Goal: Check status: Check status

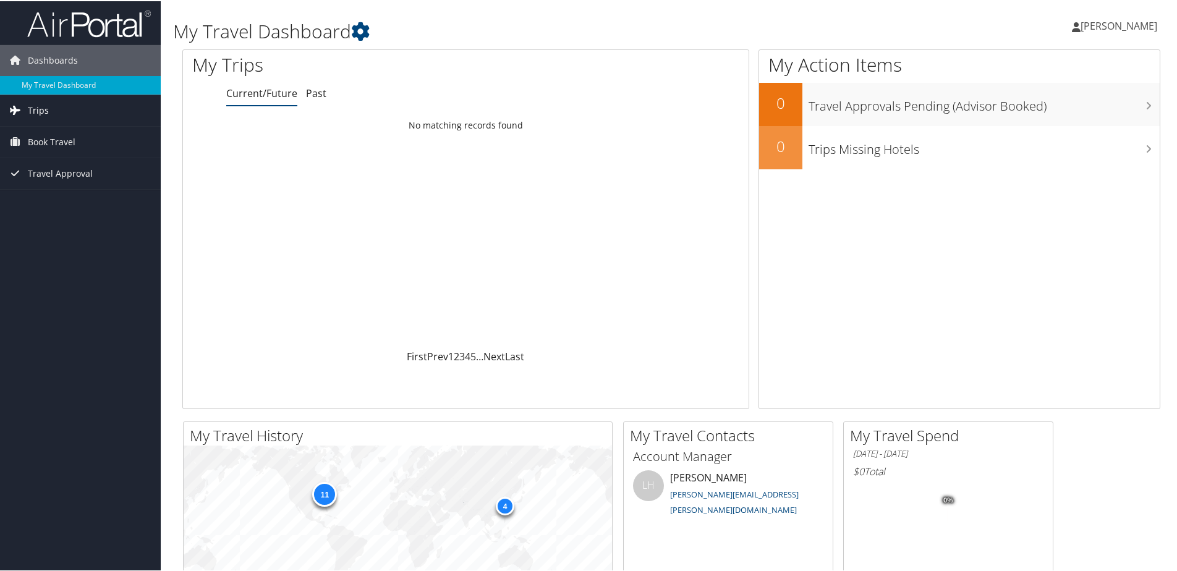
click at [82, 116] on link "Trips" at bounding box center [80, 109] width 161 height 31
click at [58, 114] on link "Trips" at bounding box center [80, 109] width 161 height 31
click at [53, 108] on link "Trips" at bounding box center [80, 109] width 161 height 31
click at [61, 132] on link "Current/Future Trips" at bounding box center [80, 134] width 161 height 19
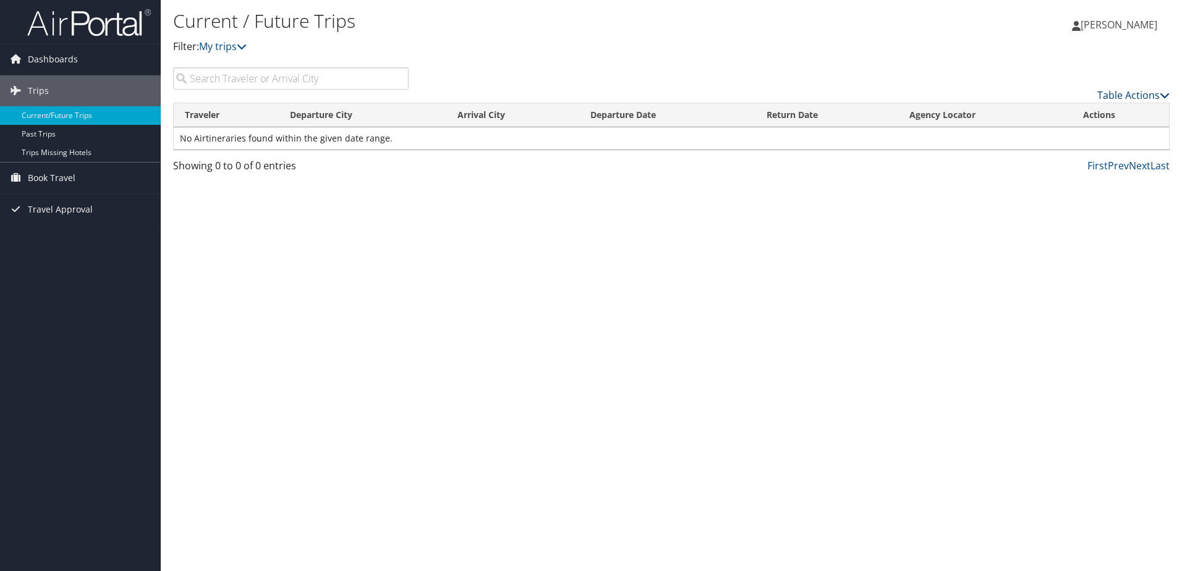
click at [1143, 93] on link "Table Actions" at bounding box center [1133, 95] width 72 height 14
click at [1047, 81] on div at bounding box center [591, 285] width 1182 height 571
click at [62, 90] on link "Trips" at bounding box center [80, 90] width 161 height 31
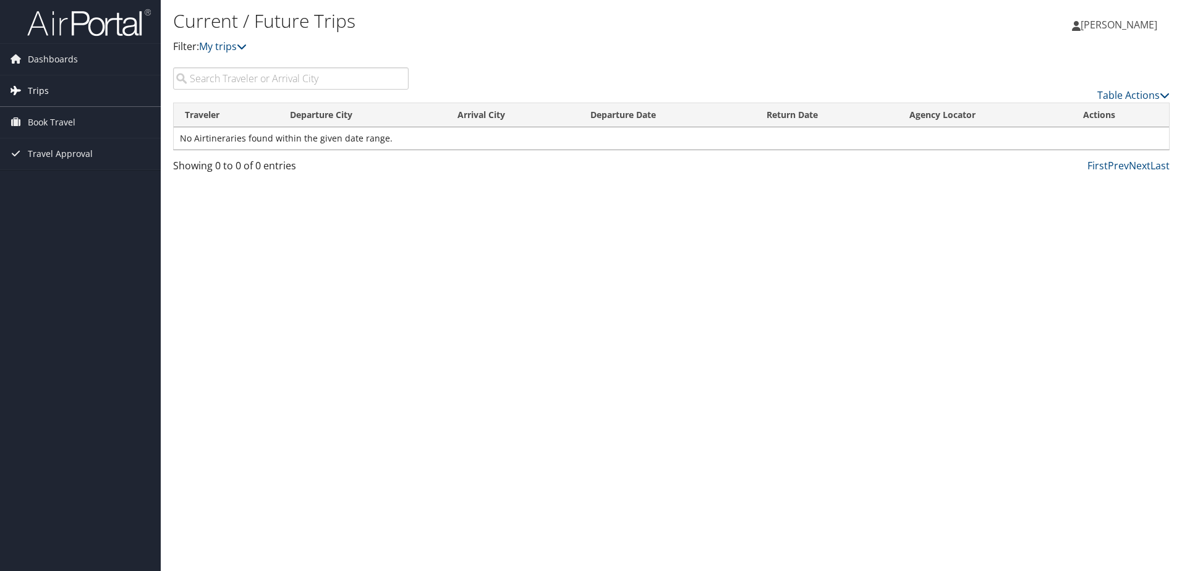
click at [67, 91] on link "Trips" at bounding box center [80, 90] width 161 height 31
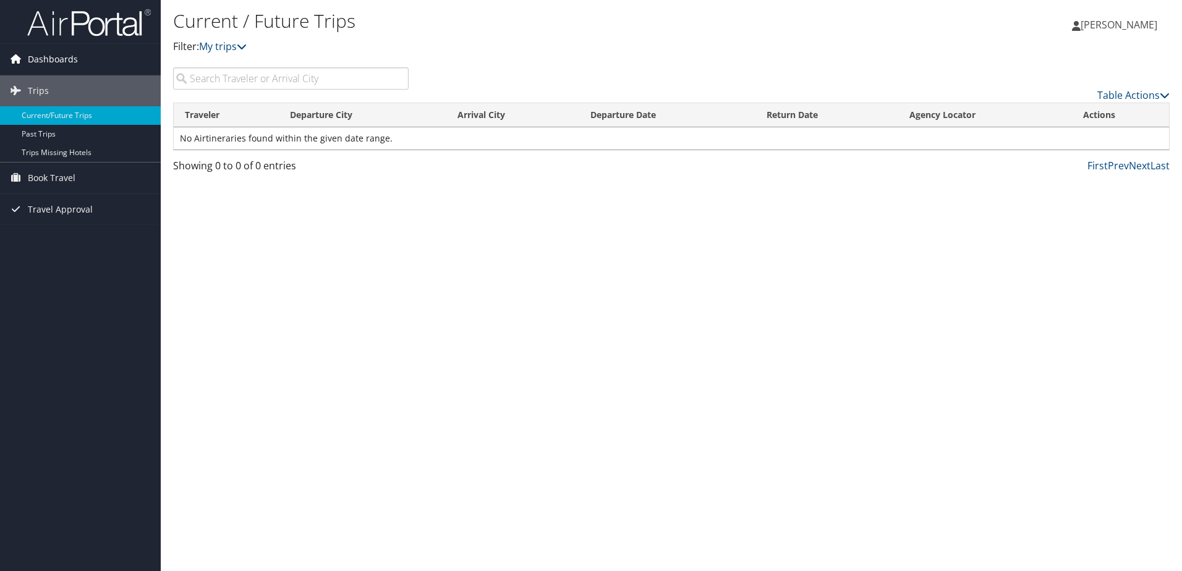
click at [70, 62] on span "Dashboards" at bounding box center [53, 59] width 50 height 31
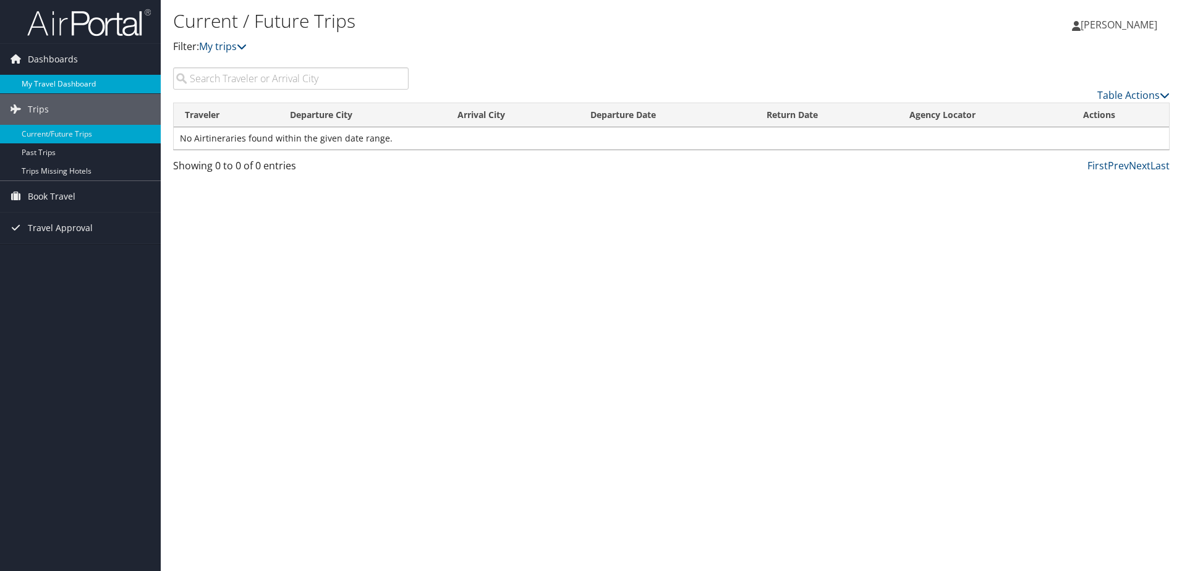
click at [69, 80] on link "My Travel Dashboard" at bounding box center [80, 84] width 161 height 19
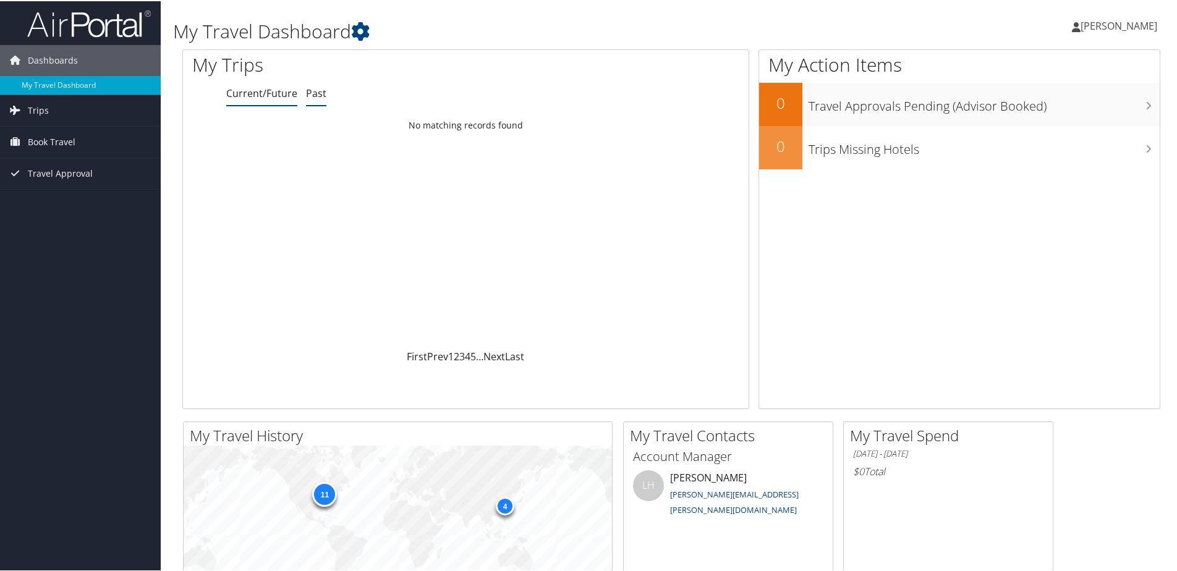
click at [323, 89] on link "Past" at bounding box center [316, 92] width 20 height 14
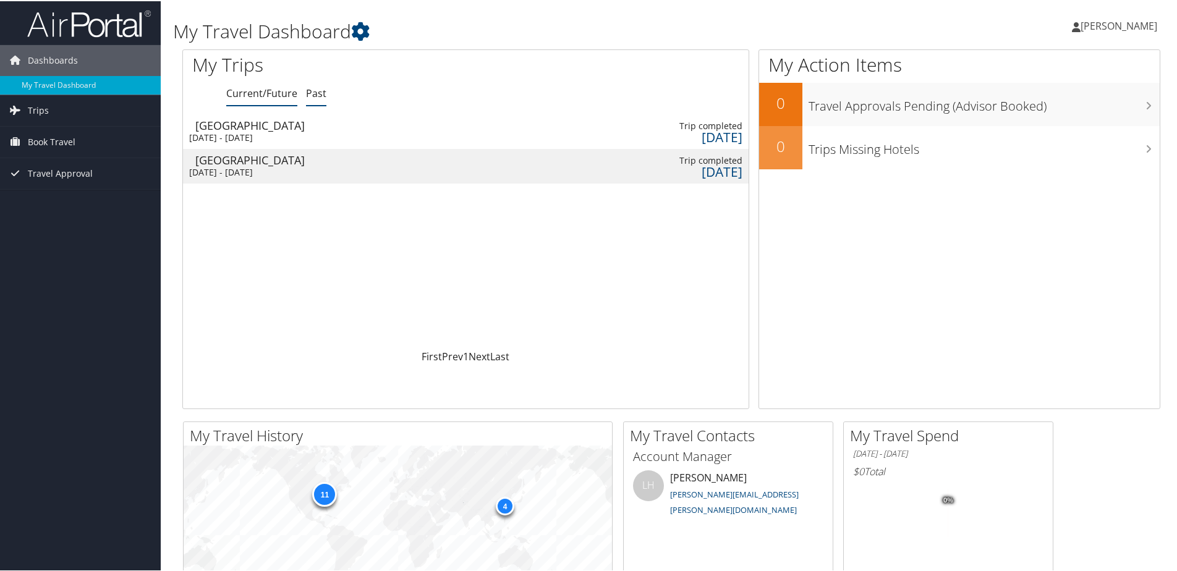
click at [284, 91] on link "Current/Future" at bounding box center [261, 92] width 71 height 14
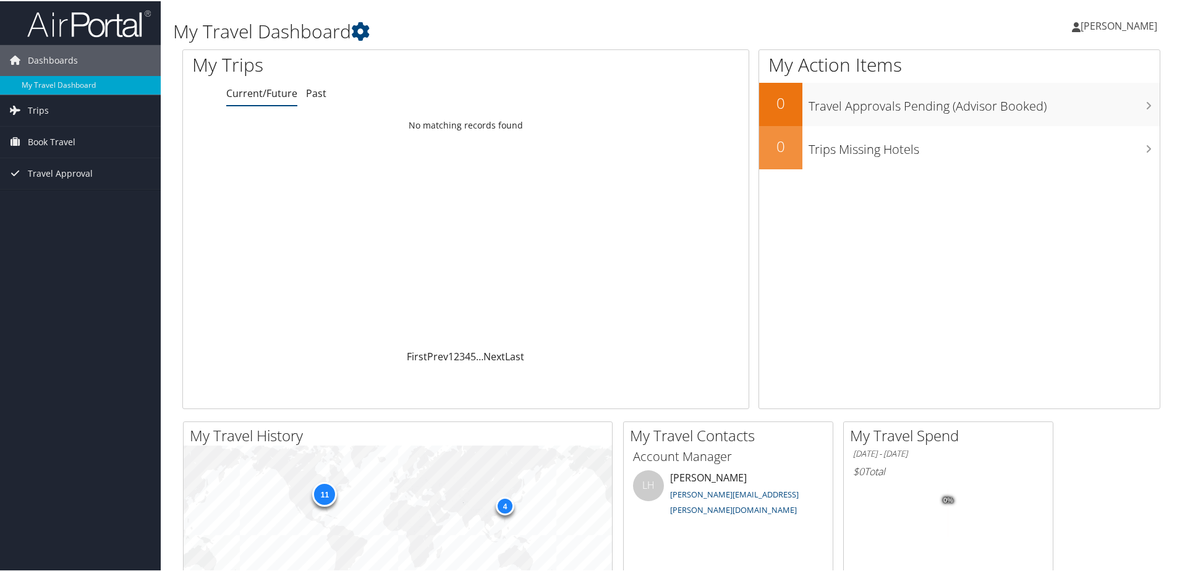
click at [1114, 23] on span "[PERSON_NAME]" at bounding box center [1119, 25] width 77 height 14
click at [1048, 25] on div "Jeff Hutting Jeff Hutting My Settings Travel Agency Contacts View Travel Profil…" at bounding box center [985, 30] width 394 height 48
click at [50, 137] on span "Book Travel" at bounding box center [52, 140] width 48 height 31
click at [53, 183] on span "Travel Approval" at bounding box center [60, 191] width 65 height 31
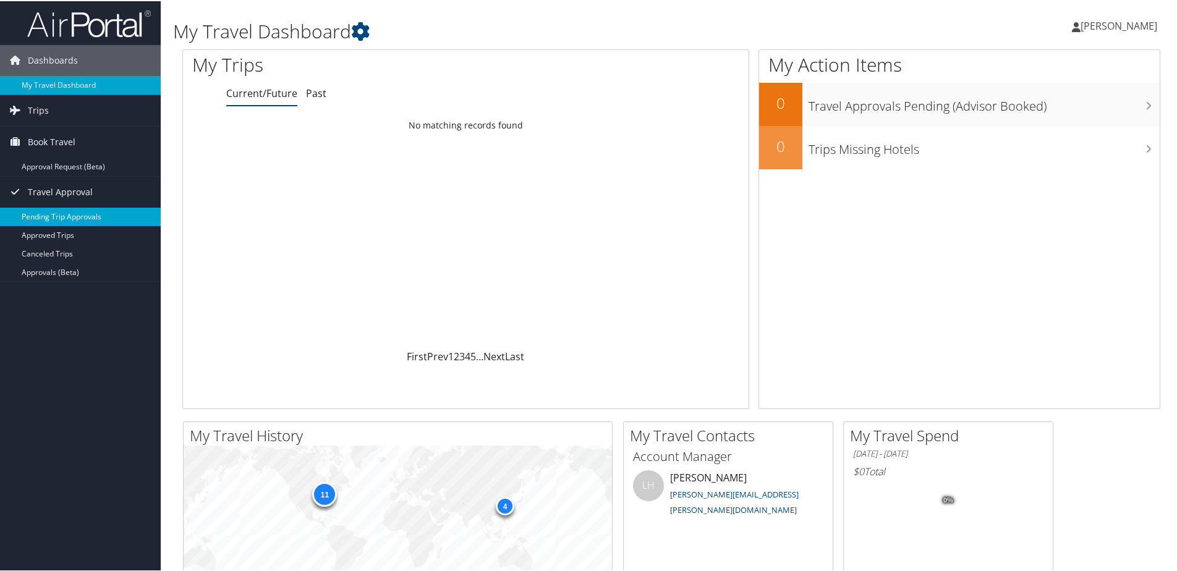
click at [55, 212] on link "Pending Trip Approvals" at bounding box center [80, 215] width 161 height 19
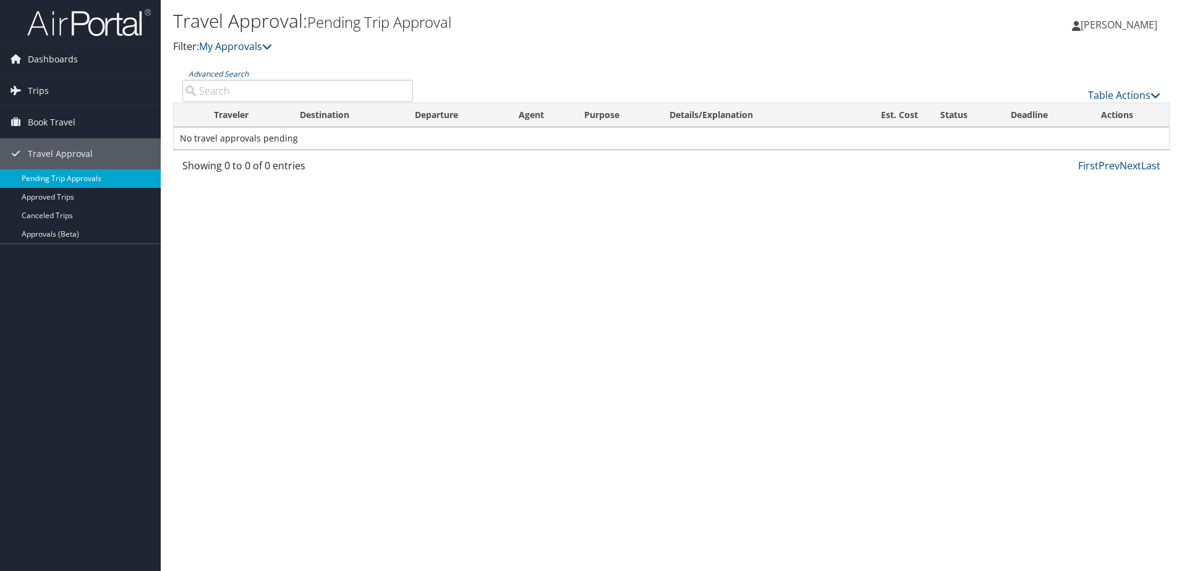
click at [77, 183] on link "Pending Trip Approvals" at bounding box center [80, 178] width 161 height 19
click at [72, 193] on link "Approved Trips" at bounding box center [80, 197] width 161 height 19
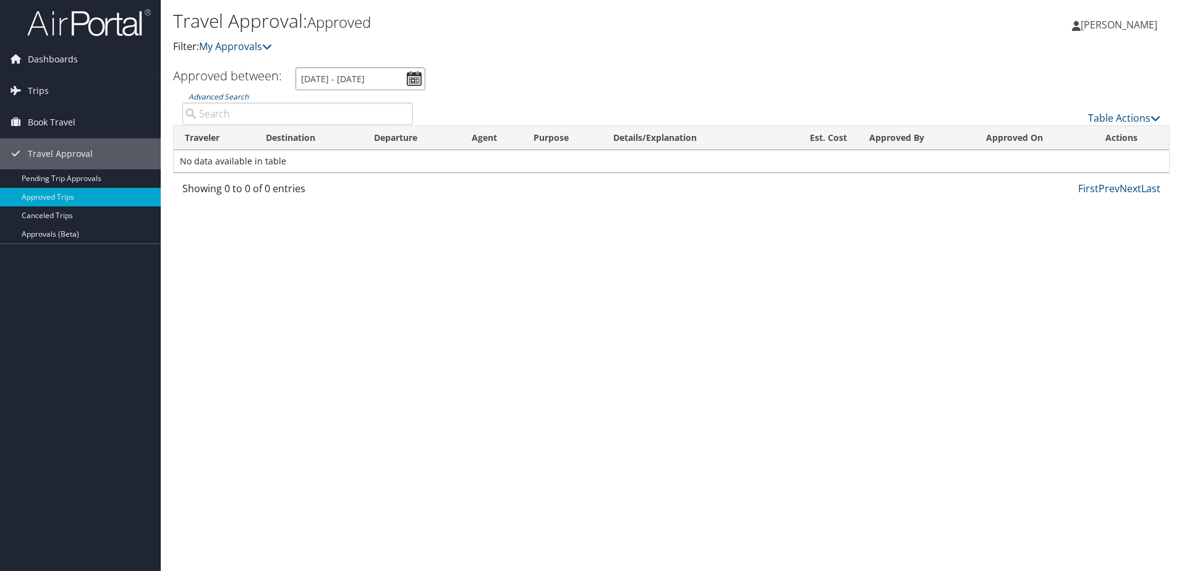
click at [414, 79] on input "8/29/2025 - 9/29/2025" at bounding box center [360, 78] width 130 height 23
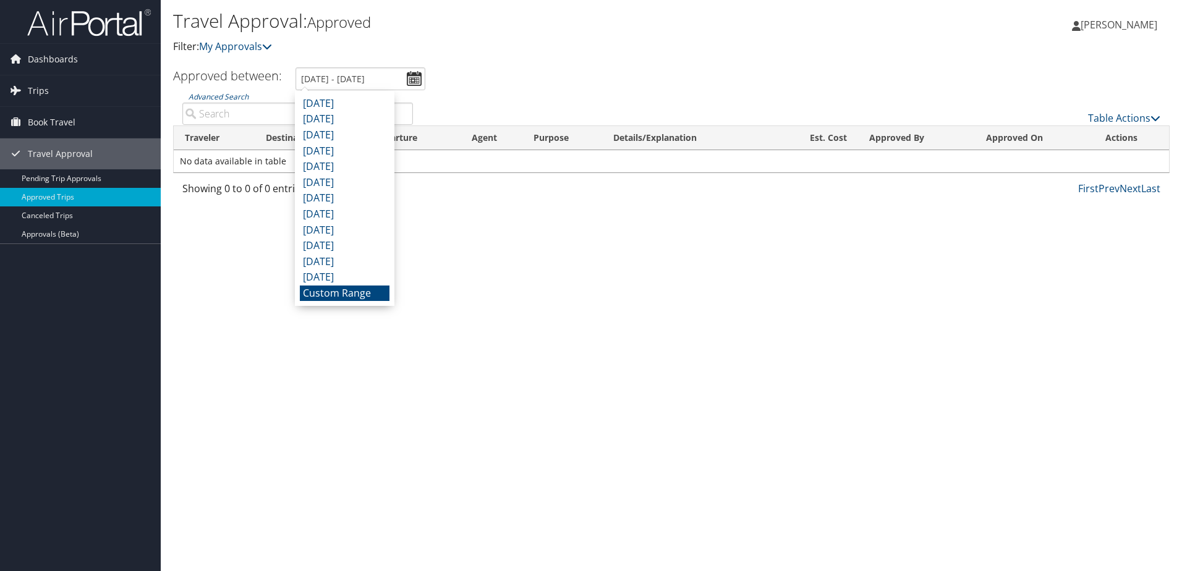
click at [371, 296] on li "Custom Range" at bounding box center [345, 294] width 90 height 16
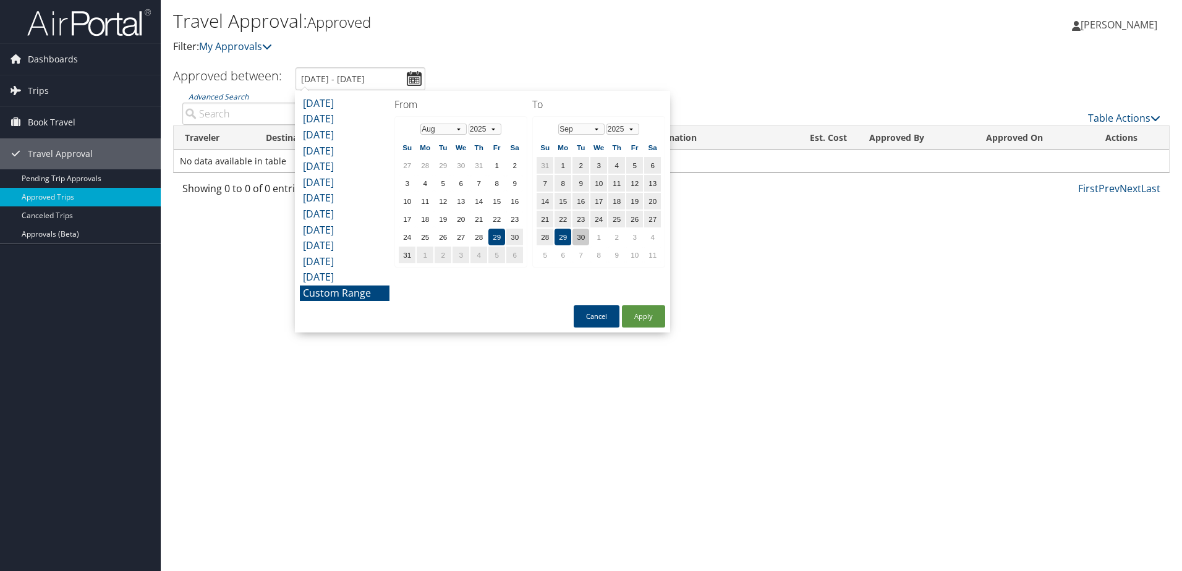
click at [582, 236] on td "30" at bounding box center [580, 237] width 17 height 17
click at [640, 313] on button "Apply" at bounding box center [643, 316] width 43 height 22
click at [413, 76] on input "8/29/2025 - 9/30/2025" at bounding box center [360, 78] width 130 height 23
click at [592, 129] on select "Jan Feb Mar Apr May Jun Jul Aug Sep Oct Nov Dec" at bounding box center [581, 129] width 46 height 11
click at [632, 165] on td "3" at bounding box center [634, 165] width 17 height 17
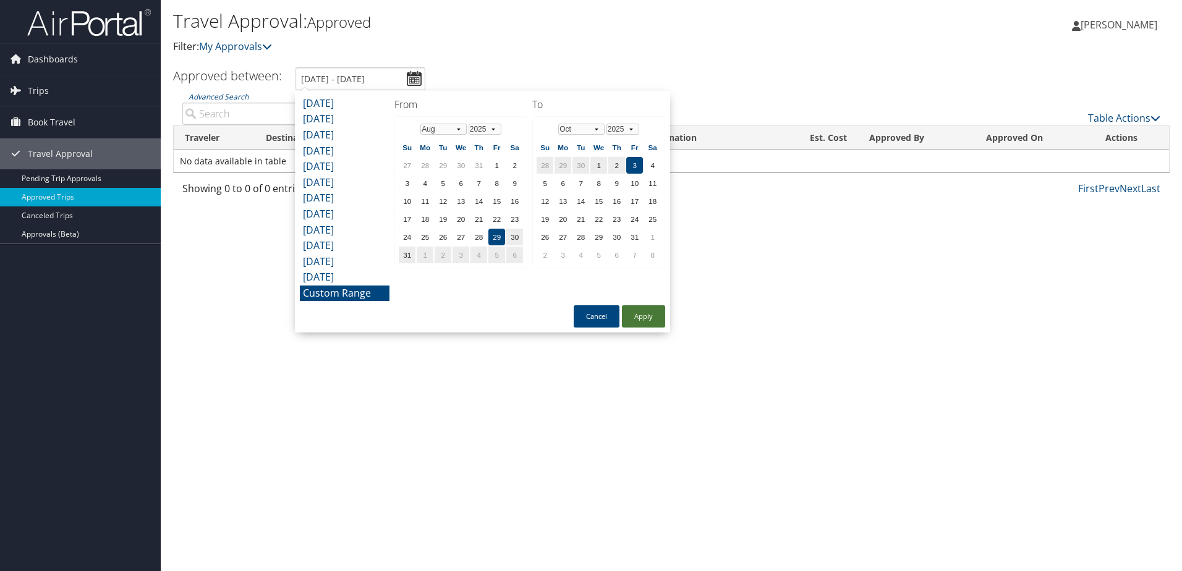
click at [640, 315] on button "Apply" at bounding box center [643, 316] width 43 height 22
type input "8/29/2025 - 10/3/2025"
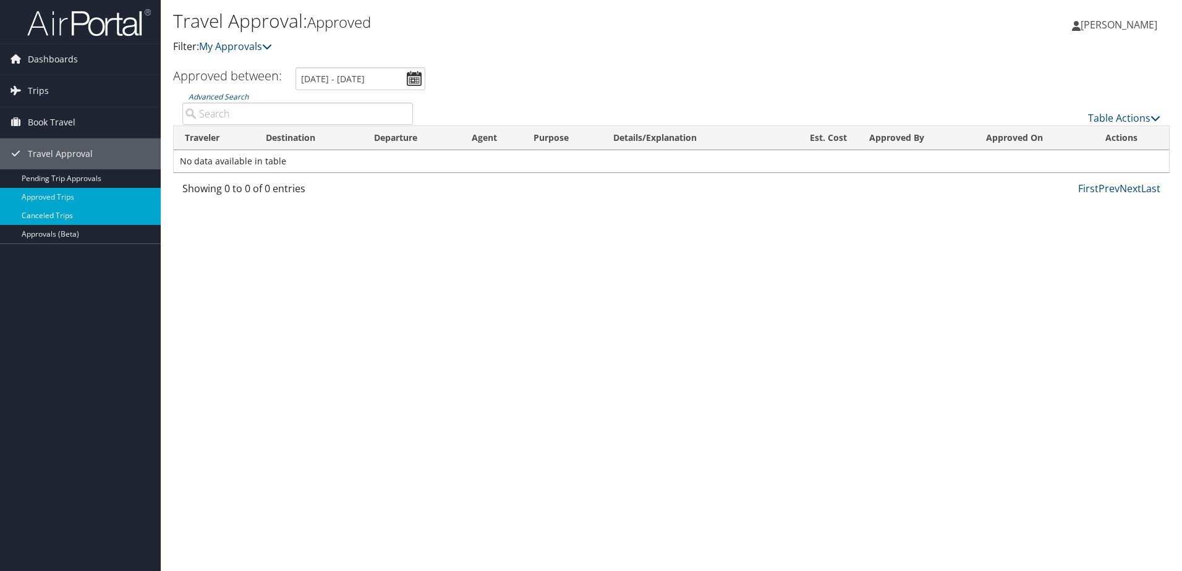
click at [81, 219] on link "Canceled Trips" at bounding box center [80, 215] width 161 height 19
click at [80, 218] on link "Canceled Trips" at bounding box center [80, 215] width 161 height 19
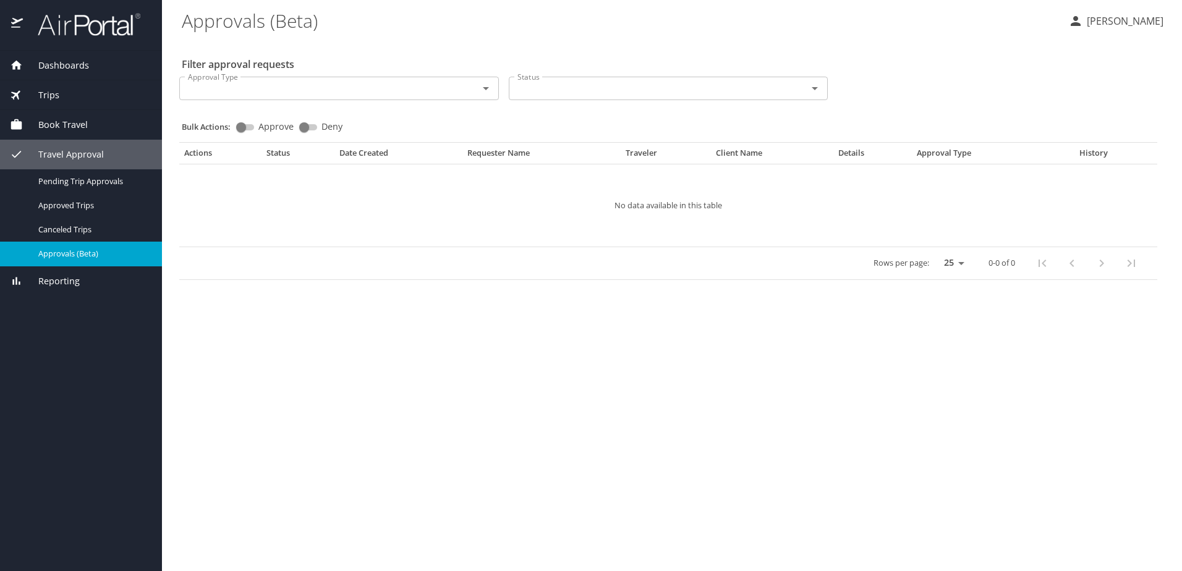
click at [90, 286] on div "Reporting" at bounding box center [81, 281] width 142 height 14
